Goal: Information Seeking & Learning: Learn about a topic

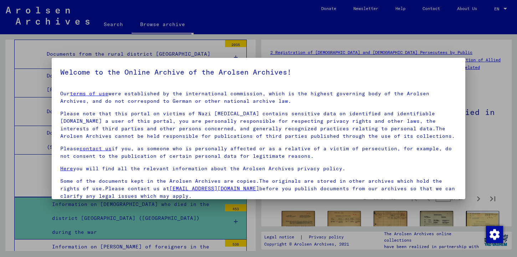
scroll to position [57, 0]
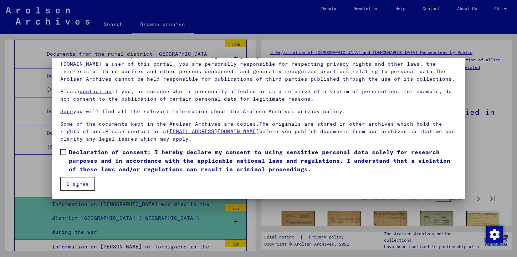
click at [113, 158] on span "Declaration of consent: I hereby declare my consent to using sensitive personal…" at bounding box center [263, 161] width 388 height 26
click at [67, 186] on button "I agree" at bounding box center [77, 184] width 35 height 14
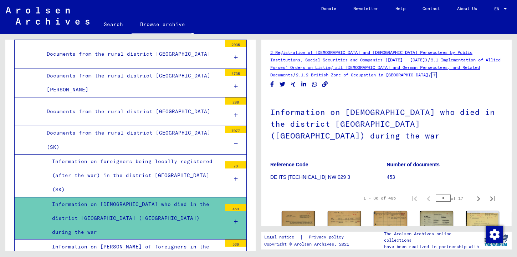
click at [425, 191] on div "1 – 30 of 485 * of 17" at bounding box center [427, 198] width 145 height 14
type input "*"
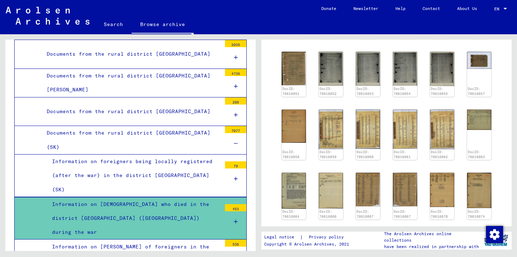
scroll to position [145, 0]
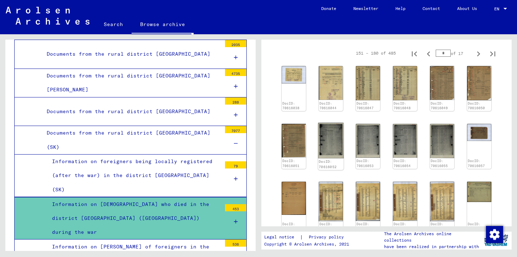
click at [334, 123] on img at bounding box center [330, 141] width 25 height 36
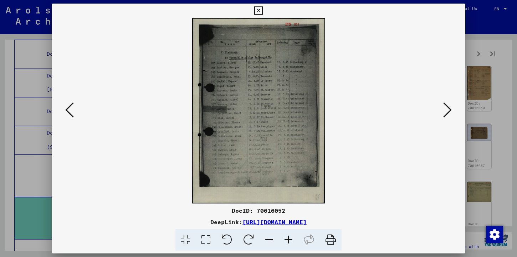
click at [450, 104] on icon at bounding box center [447, 109] width 9 height 17
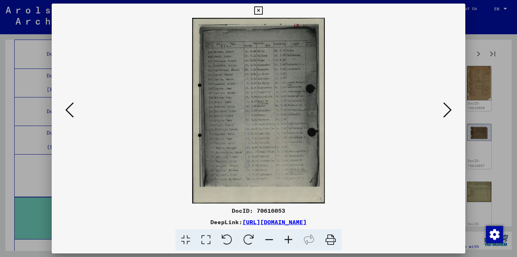
click at [284, 239] on icon at bounding box center [288, 240] width 19 height 22
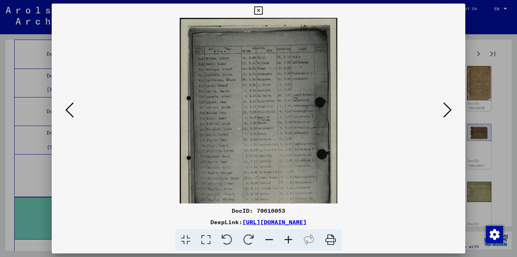
click at [284, 239] on icon at bounding box center [288, 240] width 19 height 22
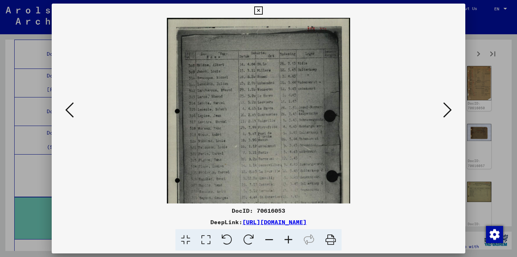
click at [284, 239] on icon at bounding box center [288, 240] width 19 height 22
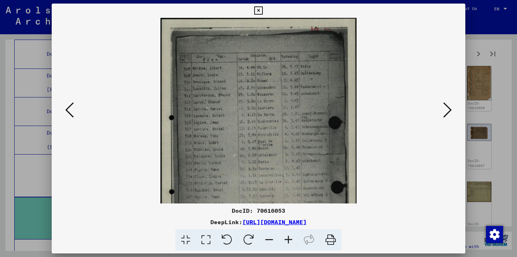
click at [284, 239] on icon at bounding box center [288, 240] width 19 height 22
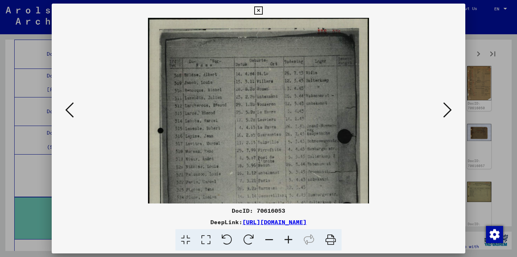
click at [284, 239] on icon at bounding box center [288, 240] width 19 height 22
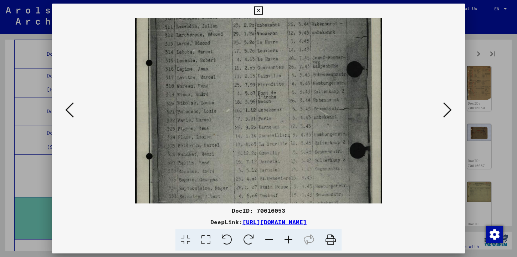
drag, startPoint x: 328, startPoint y: 158, endPoint x: 340, endPoint y: 77, distance: 81.7
click at [343, 77] on img at bounding box center [258, 110] width 247 height 346
click at [443, 113] on icon at bounding box center [447, 109] width 9 height 17
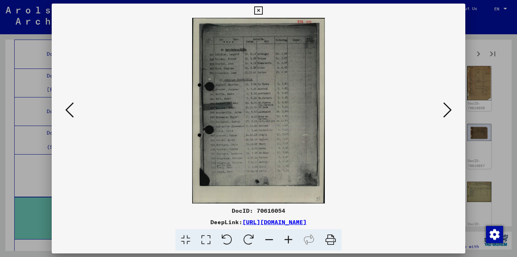
click at [287, 241] on icon at bounding box center [288, 240] width 19 height 22
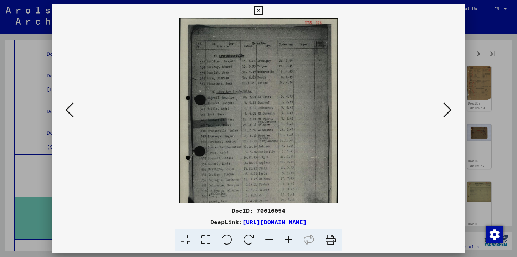
click at [287, 241] on icon at bounding box center [288, 240] width 19 height 22
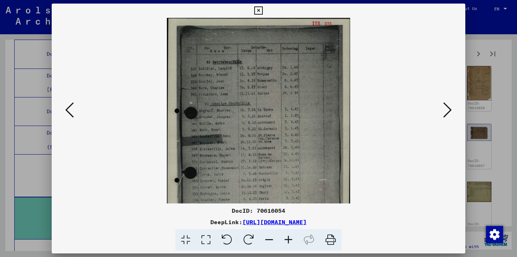
click at [287, 241] on icon at bounding box center [288, 240] width 19 height 22
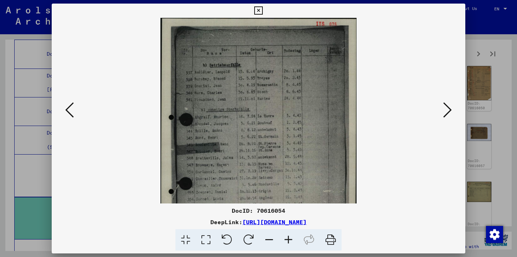
click at [287, 241] on icon at bounding box center [288, 240] width 19 height 22
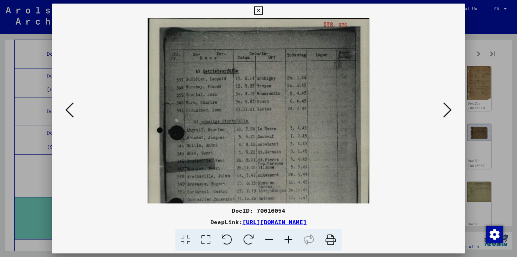
click at [287, 241] on icon at bounding box center [288, 240] width 19 height 22
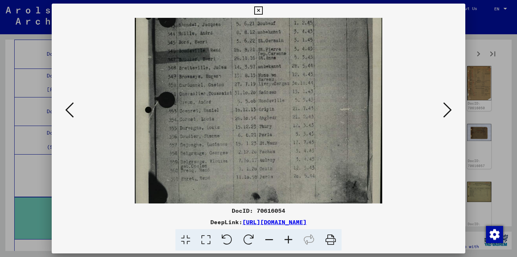
drag, startPoint x: 296, startPoint y: 170, endPoint x: 316, endPoint y: 43, distance: 127.7
click at [316, 43] on img at bounding box center [258, 64] width 247 height 346
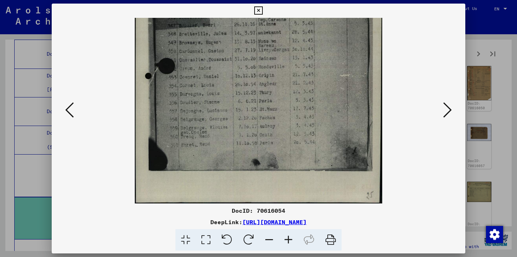
drag, startPoint x: 321, startPoint y: 65, endPoint x: 329, endPoint y: 34, distance: 32.0
click at [329, 34] on img at bounding box center [258, 30] width 247 height 346
click at [449, 110] on icon at bounding box center [447, 109] width 9 height 17
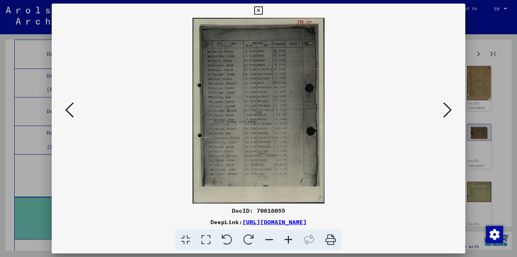
scroll to position [0, 0]
click at [449, 110] on icon at bounding box center [447, 109] width 9 height 17
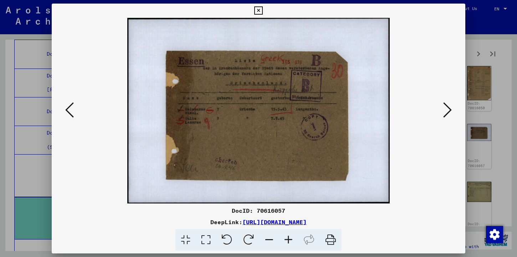
click at [71, 109] on icon at bounding box center [69, 109] width 9 height 17
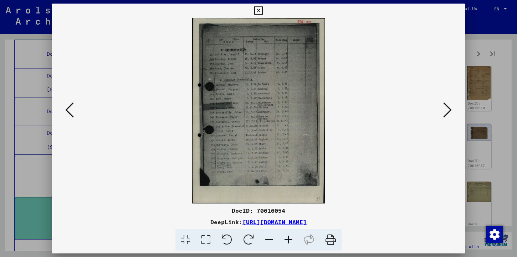
click at [71, 109] on icon at bounding box center [69, 109] width 9 height 17
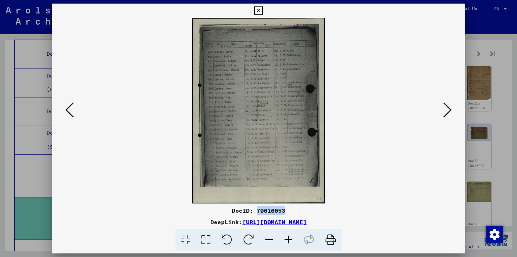
drag, startPoint x: 289, startPoint y: 209, endPoint x: 257, endPoint y: 209, distance: 32.4
click at [257, 209] on div "DocID: 70616053" at bounding box center [259, 210] width 414 height 9
copy div "70616053"
click at [450, 107] on icon at bounding box center [447, 109] width 9 height 17
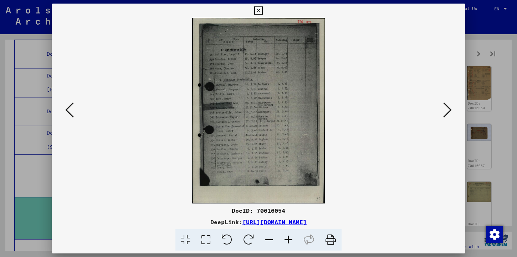
click at [450, 107] on icon at bounding box center [447, 109] width 9 height 17
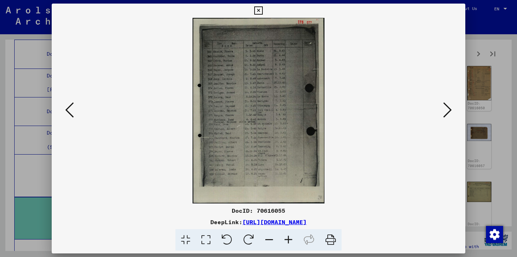
click at [291, 235] on icon at bounding box center [288, 240] width 19 height 22
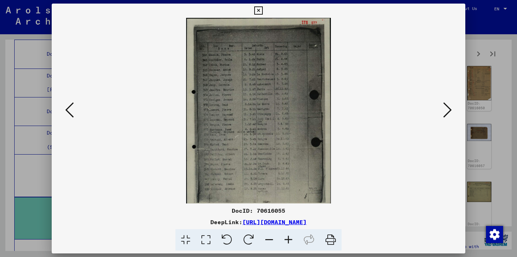
click at [291, 235] on icon at bounding box center [288, 240] width 19 height 22
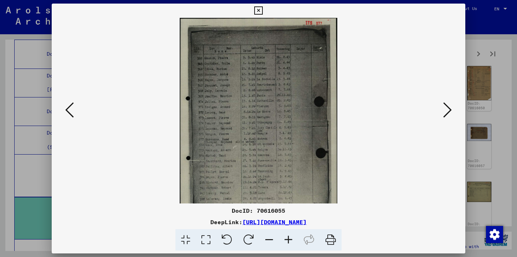
click at [291, 235] on icon at bounding box center [288, 240] width 19 height 22
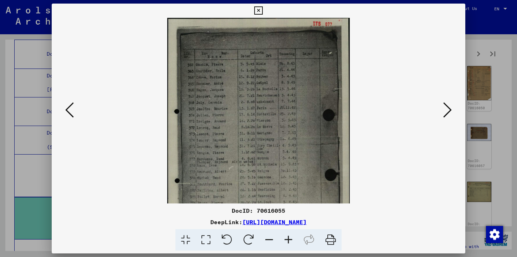
click at [291, 235] on icon at bounding box center [288, 240] width 19 height 22
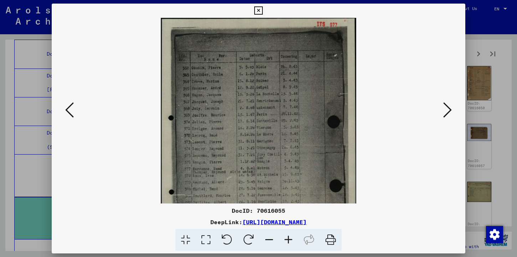
click at [291, 235] on icon at bounding box center [288, 240] width 19 height 22
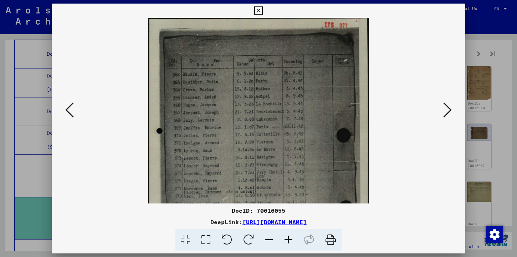
click at [291, 235] on icon at bounding box center [288, 240] width 19 height 22
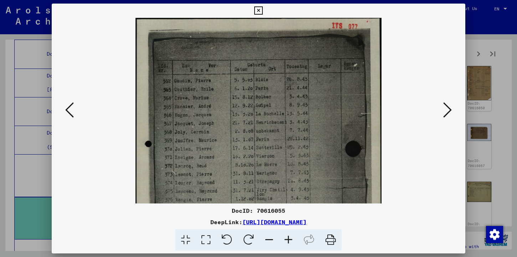
click at [291, 235] on icon at bounding box center [288, 240] width 19 height 22
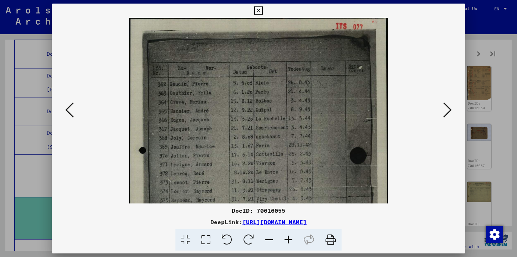
click at [291, 235] on icon at bounding box center [288, 240] width 19 height 22
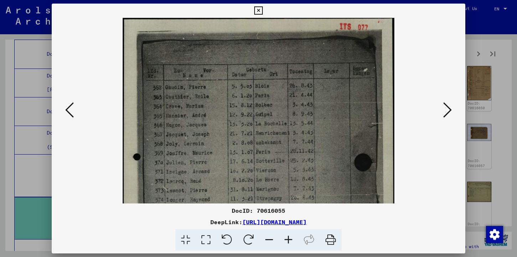
click at [446, 113] on icon at bounding box center [447, 109] width 9 height 17
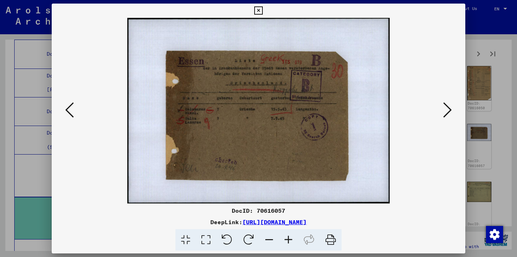
click at [298, 238] on icon at bounding box center [309, 240] width 22 height 22
click at [292, 238] on icon at bounding box center [288, 240] width 19 height 22
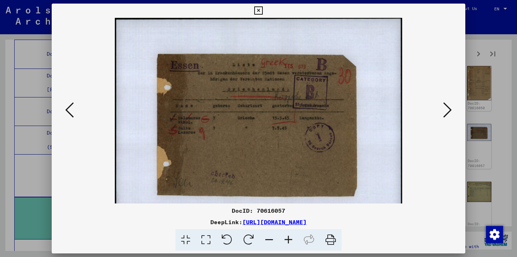
click at [292, 238] on icon at bounding box center [288, 240] width 19 height 22
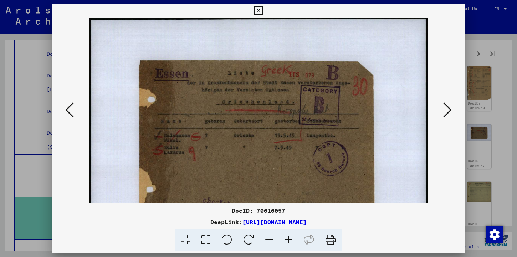
click at [292, 238] on icon at bounding box center [288, 240] width 19 height 22
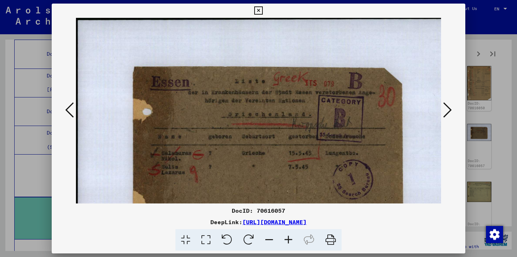
click at [292, 238] on icon at bounding box center [288, 240] width 19 height 22
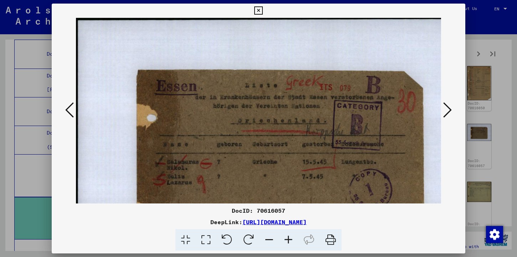
click at [292, 238] on icon at bounding box center [288, 240] width 19 height 22
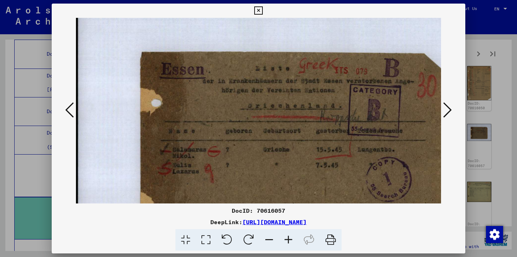
scroll to position [45, 0]
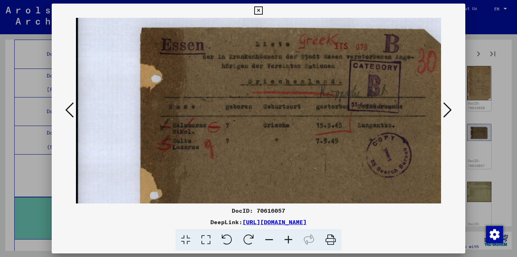
drag, startPoint x: 320, startPoint y: 187, endPoint x: 323, endPoint y: 148, distance: 38.6
click at [323, 148] on img at bounding box center [295, 128] width 439 height 310
click at [454, 112] on div at bounding box center [259, 110] width 414 height 185
click at [449, 112] on icon at bounding box center [447, 109] width 9 height 17
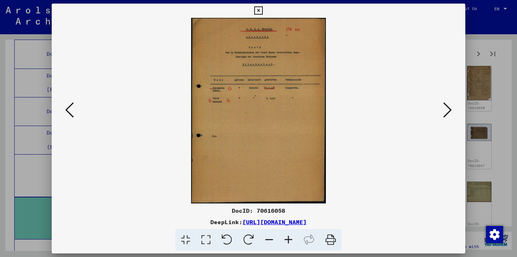
scroll to position [0, 0]
click at [450, 112] on icon at bounding box center [447, 109] width 9 height 17
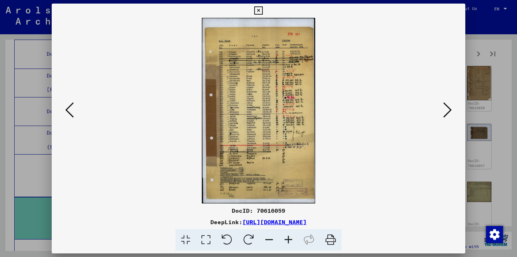
click at [287, 238] on icon at bounding box center [288, 240] width 19 height 22
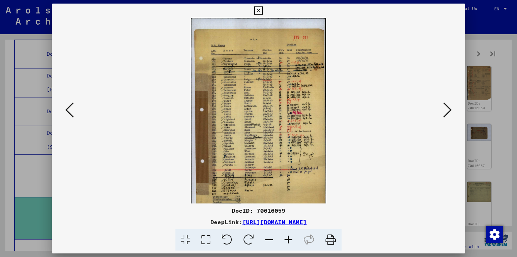
click at [287, 238] on icon at bounding box center [288, 240] width 19 height 22
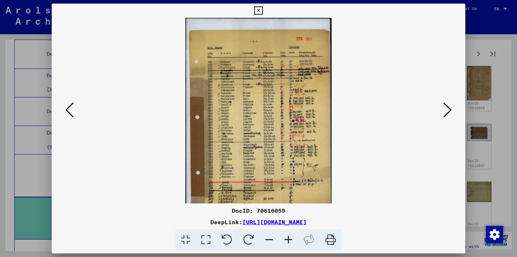
click at [287, 238] on icon at bounding box center [288, 240] width 19 height 22
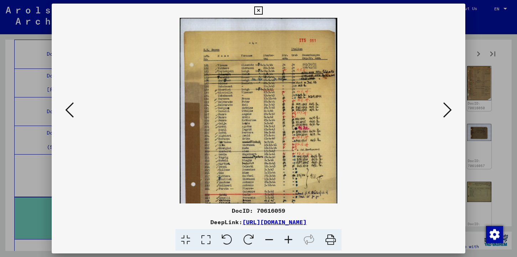
click at [287, 238] on icon at bounding box center [288, 240] width 19 height 22
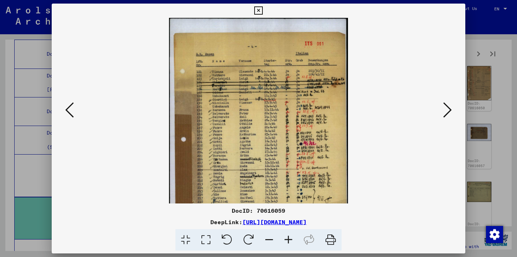
click at [287, 238] on icon at bounding box center [288, 240] width 19 height 22
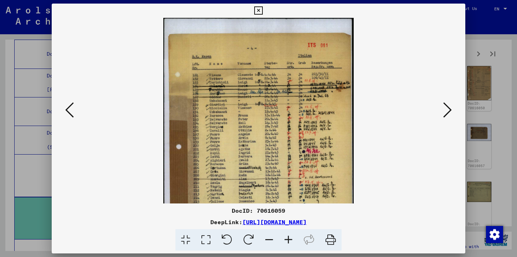
click at [287, 238] on icon at bounding box center [288, 240] width 19 height 22
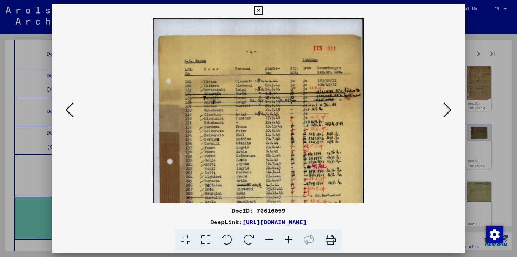
click at [448, 107] on icon at bounding box center [447, 109] width 9 height 17
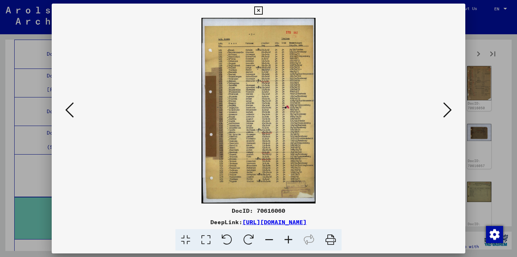
click at [448, 107] on icon at bounding box center [447, 109] width 9 height 17
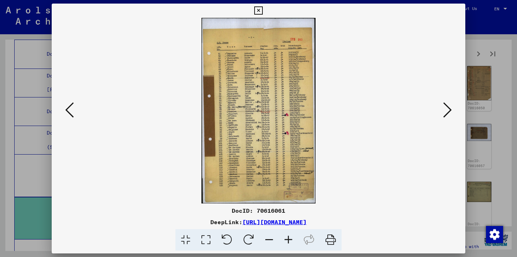
click at [448, 107] on icon at bounding box center [447, 109] width 9 height 17
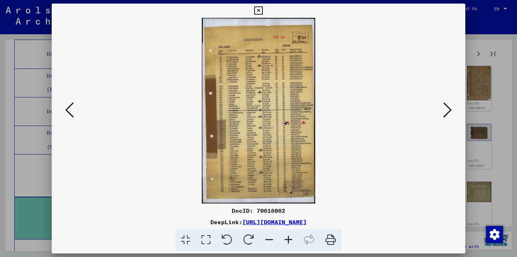
click at [448, 107] on icon at bounding box center [447, 109] width 9 height 17
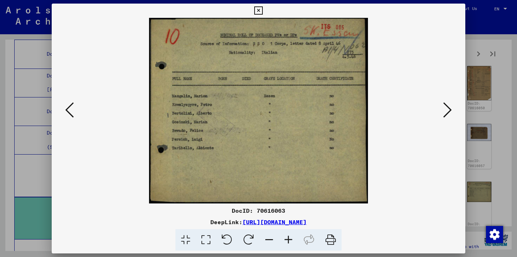
click at [448, 107] on icon at bounding box center [447, 109] width 9 height 17
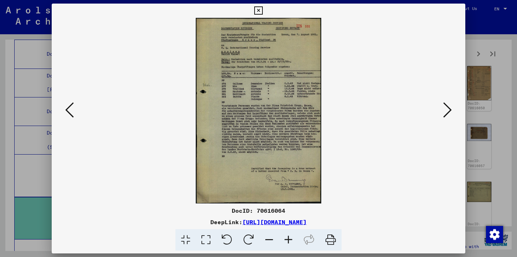
click at [283, 242] on icon at bounding box center [288, 240] width 19 height 22
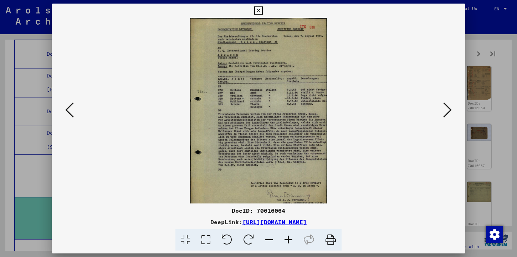
click at [283, 242] on icon at bounding box center [288, 240] width 19 height 22
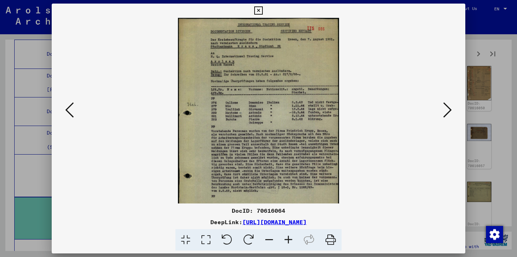
click at [283, 242] on icon at bounding box center [288, 240] width 19 height 22
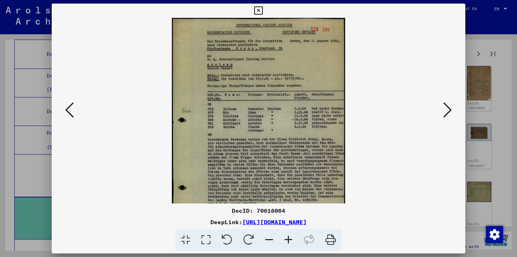
click at [283, 242] on icon at bounding box center [288, 240] width 19 height 22
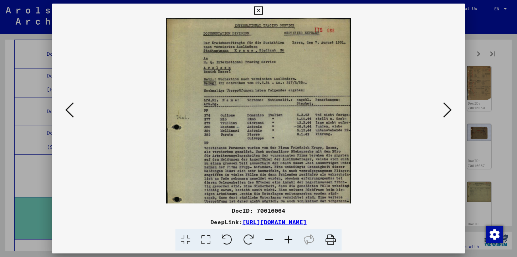
click at [283, 242] on icon at bounding box center [288, 240] width 19 height 22
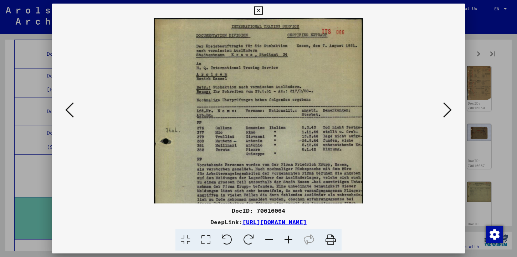
click at [283, 242] on icon at bounding box center [288, 240] width 19 height 22
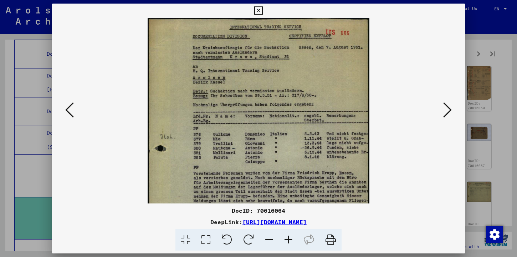
click at [283, 242] on icon at bounding box center [288, 240] width 19 height 22
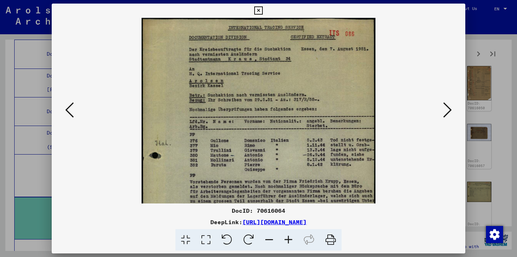
click at [283, 242] on icon at bounding box center [288, 240] width 19 height 22
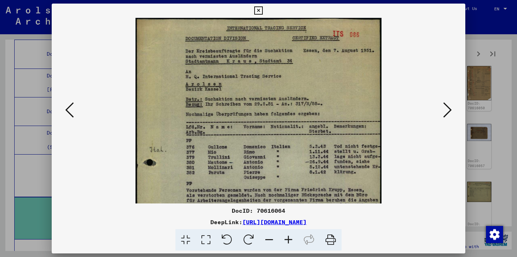
click at [283, 242] on icon at bounding box center [288, 240] width 19 height 22
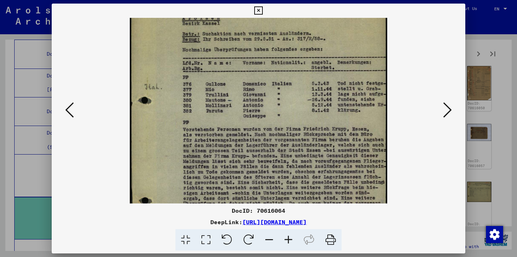
drag, startPoint x: 296, startPoint y: 193, endPoint x: 298, endPoint y: 123, distance: 69.9
click at [297, 123] on img at bounding box center [259, 139] width 258 height 381
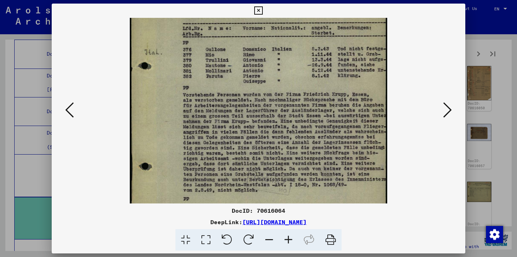
drag, startPoint x: 296, startPoint y: 126, endPoint x: 297, endPoint y: 92, distance: 33.5
click at [297, 92] on img at bounding box center [259, 104] width 258 height 381
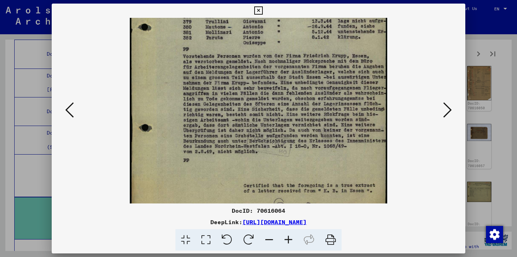
scroll to position [143, 0]
drag, startPoint x: 297, startPoint y: 92, endPoint x: 302, endPoint y: 53, distance: 39.9
click at [302, 53] on img at bounding box center [259, 65] width 258 height 381
click at [445, 112] on icon at bounding box center [447, 109] width 9 height 17
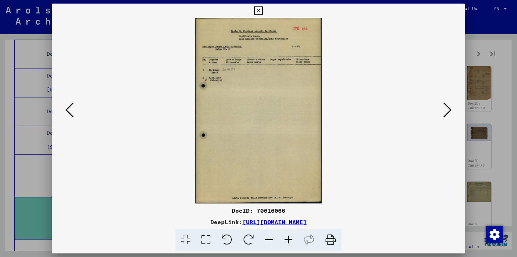
scroll to position [0, 0]
click at [445, 112] on icon at bounding box center [447, 109] width 9 height 17
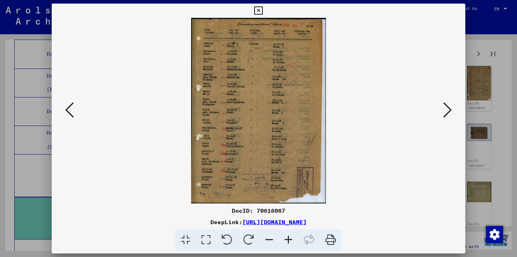
click at [445, 112] on icon at bounding box center [447, 109] width 9 height 17
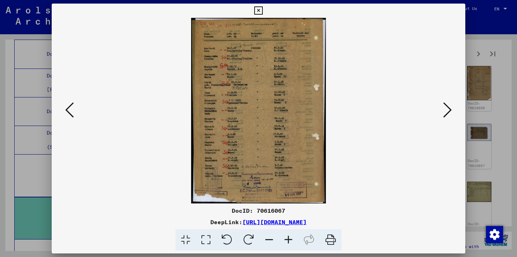
click at [445, 112] on icon at bounding box center [447, 109] width 9 height 17
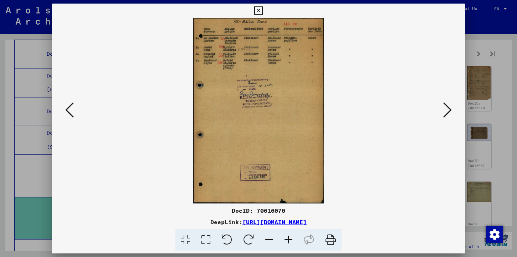
click at [445, 112] on icon at bounding box center [447, 109] width 9 height 17
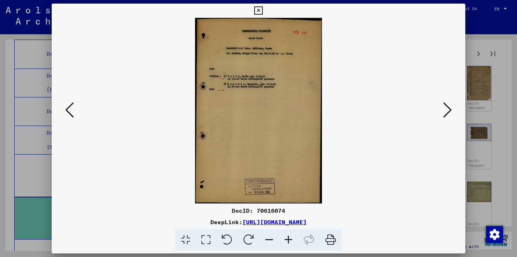
click at [445, 112] on icon at bounding box center [447, 109] width 9 height 17
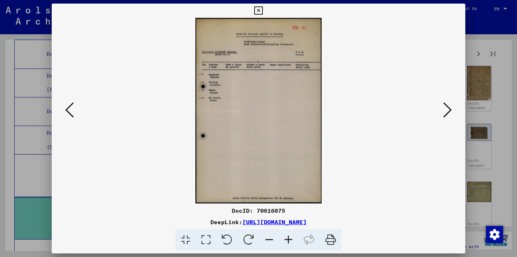
click at [445, 112] on icon at bounding box center [447, 109] width 9 height 17
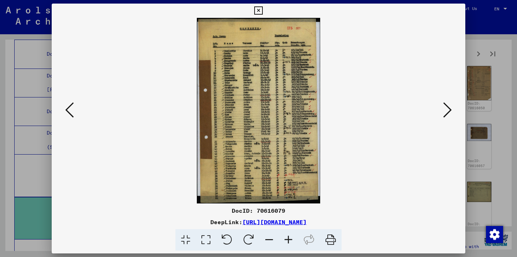
click at [445, 112] on icon at bounding box center [447, 109] width 9 height 17
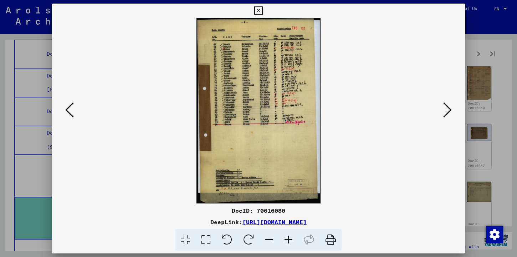
click at [445, 112] on icon at bounding box center [447, 109] width 9 height 17
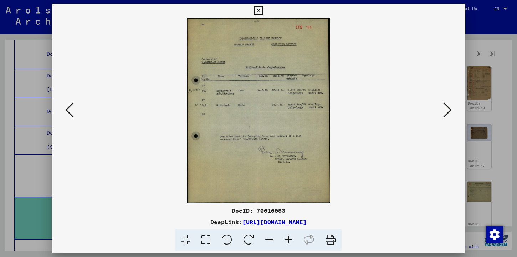
click at [445, 112] on icon at bounding box center [447, 109] width 9 height 17
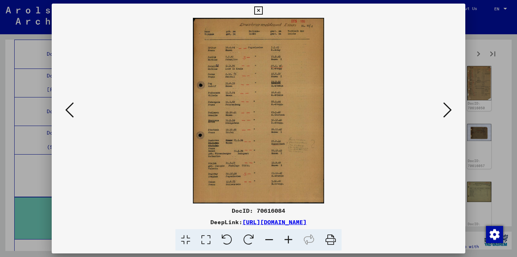
click at [445, 112] on icon at bounding box center [447, 109] width 9 height 17
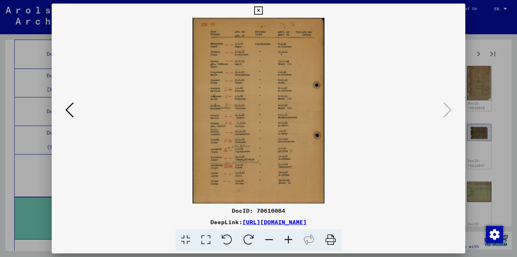
click at [483, 131] on div at bounding box center [258, 128] width 517 height 257
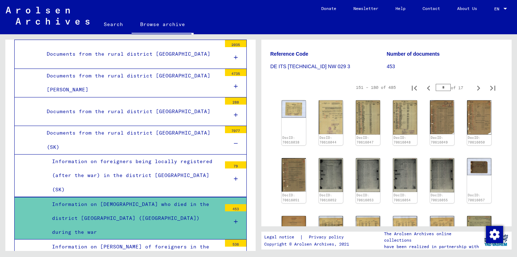
scroll to position [107, 0]
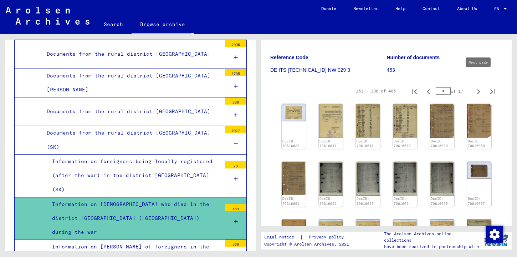
click at [477, 87] on icon "Next page" at bounding box center [478, 92] width 10 height 10
type input "*"
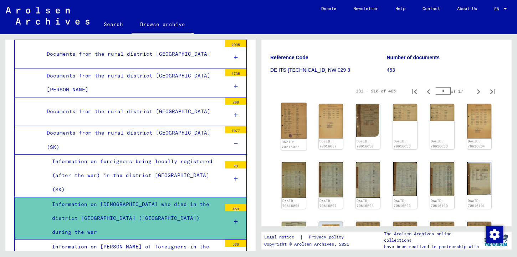
click at [291, 103] on img at bounding box center [293, 121] width 25 height 36
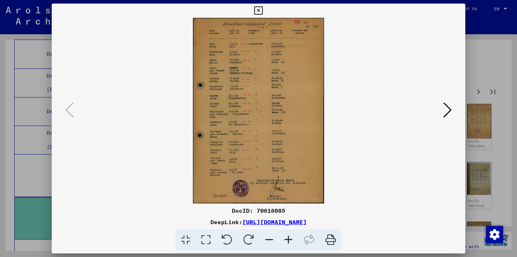
copy link "[URL][DOMAIN_NAME]"
